Goal: Transaction & Acquisition: Purchase product/service

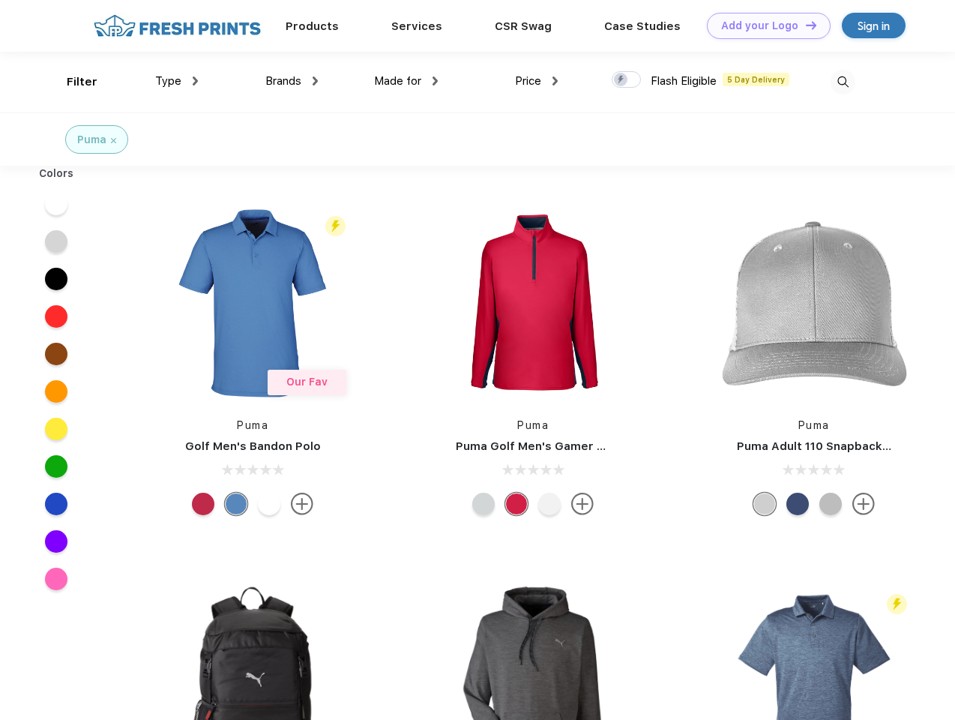
click at [763, 25] on link "Add your Logo Design Tool" at bounding box center [769, 26] width 124 height 26
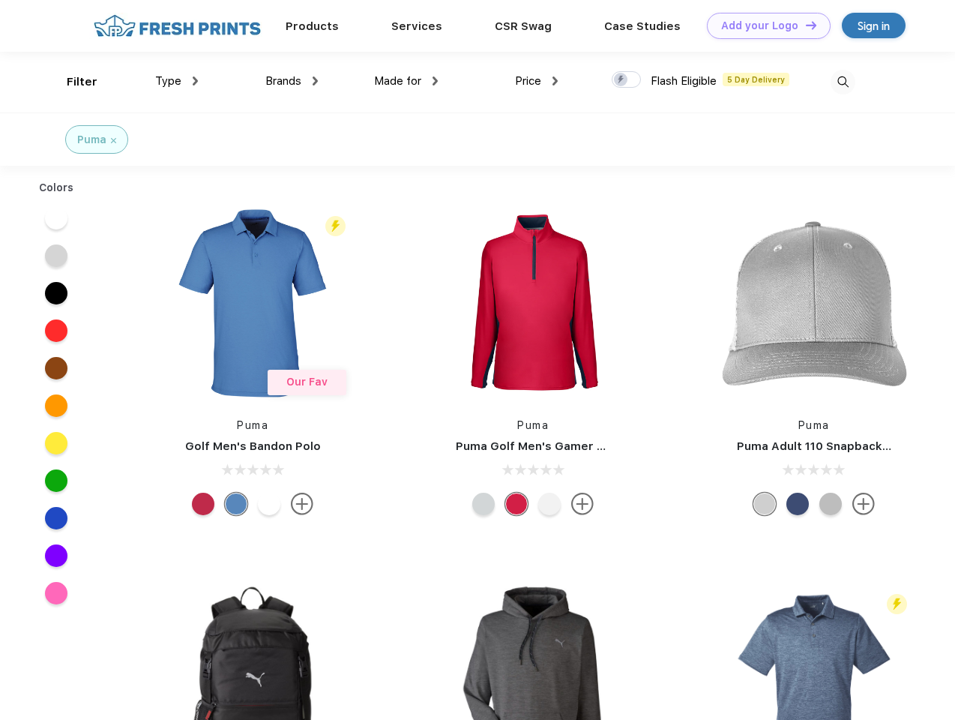
click at [0, 0] on div "Design Tool" at bounding box center [0, 0] width 0 height 0
click at [804, 25] on link "Add your Logo Design Tool" at bounding box center [769, 26] width 124 height 26
click at [72, 82] on div "Filter" at bounding box center [82, 81] width 31 height 17
click at [177, 81] on span "Type" at bounding box center [168, 80] width 26 height 13
click at [292, 81] on span "Brands" at bounding box center [283, 80] width 36 height 13
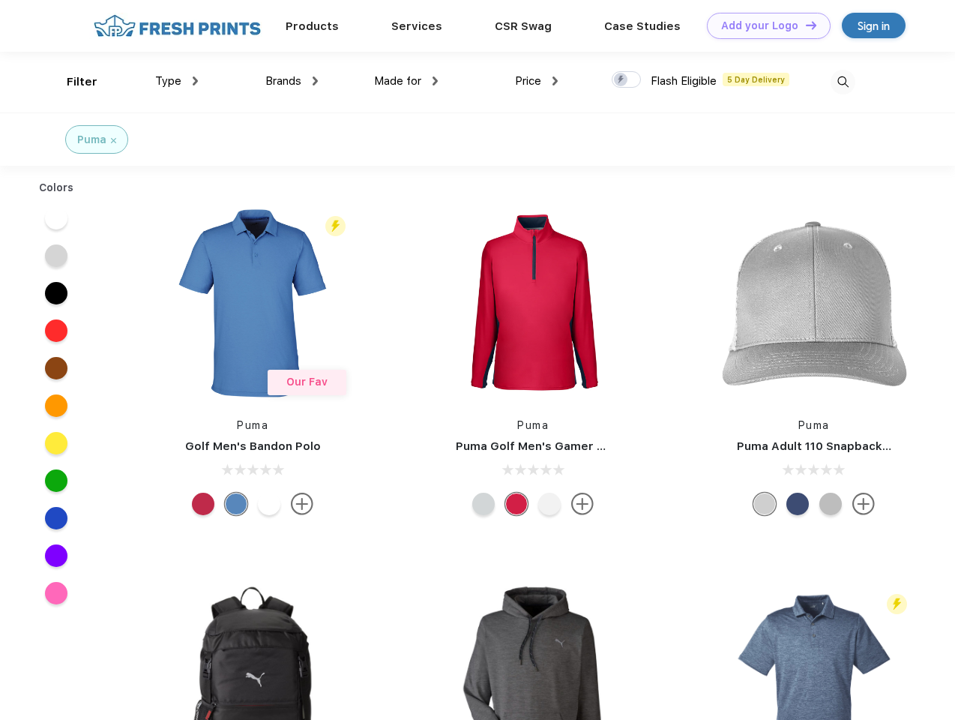
click at [406, 81] on span "Made for" at bounding box center [397, 80] width 47 height 13
click at [537, 81] on span "Price" at bounding box center [528, 80] width 26 height 13
click at [627, 80] on div at bounding box center [626, 79] width 29 height 16
click at [621, 80] on input "checkbox" at bounding box center [617, 75] width 10 height 10
click at [843, 82] on img at bounding box center [843, 82] width 25 height 25
